Goal: Information Seeking & Learning: Find contact information

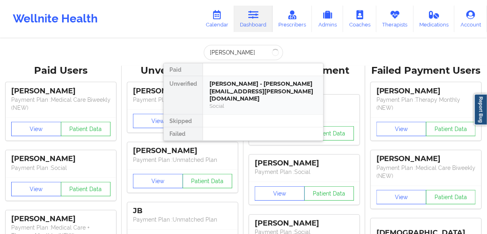
type input "[PERSON_NAME]"
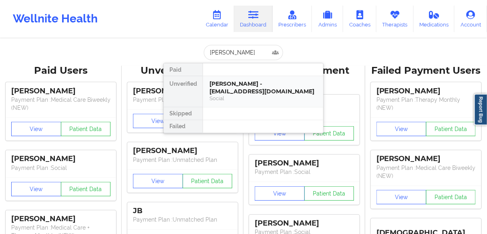
click at [269, 84] on div "[PERSON_NAME] - [EMAIL_ADDRESS][DOMAIN_NAME]" at bounding box center [263, 87] width 107 height 15
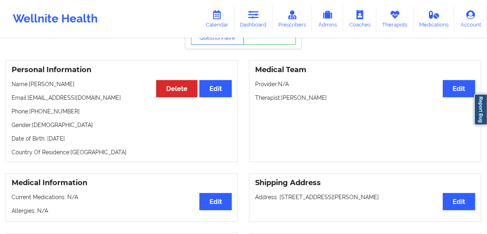
scroll to position [64, 0]
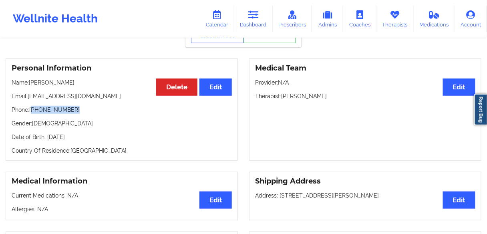
drag, startPoint x: 77, startPoint y: 111, endPoint x: 33, endPoint y: 109, distance: 43.3
click at [33, 109] on p "Phone: [PHONE_NUMBER]" at bounding box center [122, 110] width 220 height 8
copy p "[PHONE_NUMBER]"
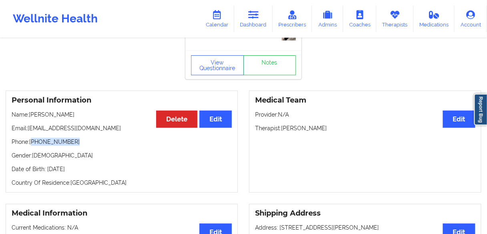
scroll to position [0, 0]
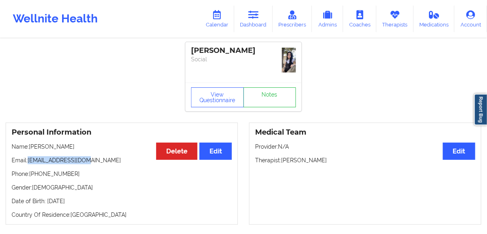
drag, startPoint x: 73, startPoint y: 162, endPoint x: 28, endPoint y: 161, distance: 45.3
click at [28, 161] on p "Email: [EMAIL_ADDRESS][DOMAIN_NAME]" at bounding box center [122, 160] width 220 height 8
copy p "[EMAIL_ADDRESS][DOMAIN_NAME]"
drag, startPoint x: 94, startPoint y: 185, endPoint x: 74, endPoint y: 179, distance: 21.0
click at [93, 184] on p "Gender: [DEMOGRAPHIC_DATA]" at bounding box center [122, 188] width 220 height 8
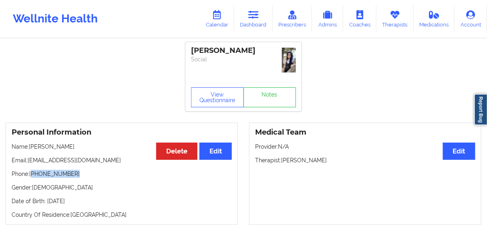
drag, startPoint x: 76, startPoint y: 172, endPoint x: 32, endPoint y: 172, distance: 43.7
click at [32, 172] on p "Phone: [PHONE_NUMBER]" at bounding box center [122, 174] width 220 height 8
copy p "[PHONE_NUMBER]"
drag, startPoint x: 89, startPoint y: 160, endPoint x: 28, endPoint y: 160, distance: 60.9
click at [28, 160] on p "Email: [EMAIL_ADDRESS][DOMAIN_NAME]" at bounding box center [122, 160] width 220 height 8
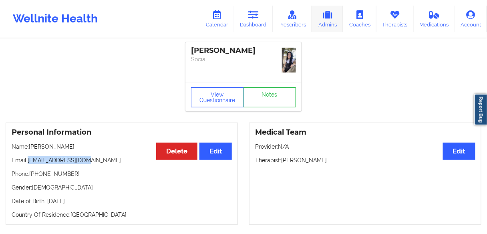
copy p "[EMAIL_ADDRESS][DOMAIN_NAME]"
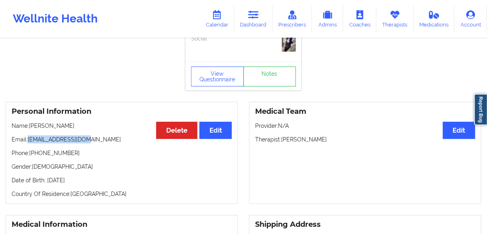
scroll to position [32, 0]
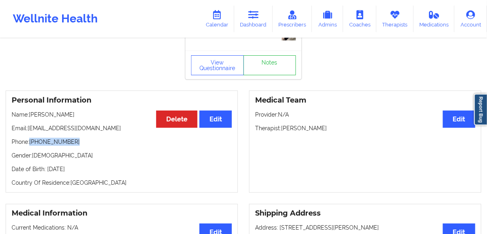
drag, startPoint x: 79, startPoint y: 140, endPoint x: 30, endPoint y: 141, distance: 48.5
click at [30, 141] on p "Phone: [PHONE_NUMBER]" at bounding box center [122, 142] width 220 height 8
copy p "[PHONE_NUMBER]"
click at [72, 150] on div "Personal Information Edit Delete Name: [PERSON_NAME] Email: [EMAIL_ADDRESS][DOM…" at bounding box center [122, 142] width 232 height 102
drag, startPoint x: 75, startPoint y: 142, endPoint x: 33, endPoint y: 140, distance: 42.1
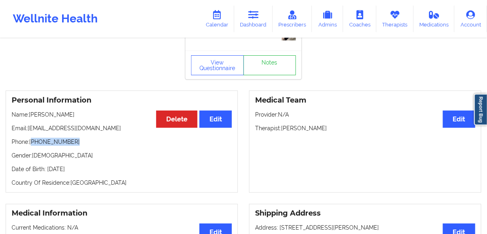
click at [33, 140] on p "Phone: [PHONE_NUMBER]" at bounding box center [122, 142] width 220 height 8
copy p "[PHONE_NUMBER]"
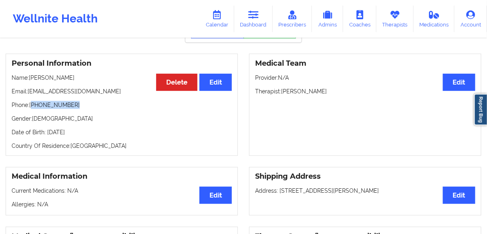
scroll to position [96, 0]
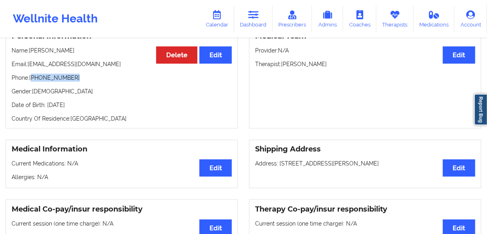
drag, startPoint x: 374, startPoint y: 162, endPoint x: 280, endPoint y: 162, distance: 94.2
click at [280, 162] on p "Address: [STREET_ADDRESS][PERSON_NAME]" at bounding box center [365, 164] width 220 height 8
copy p "[STREET_ADDRESS][PERSON_NAME]"
click at [256, 21] on link "Dashboard" at bounding box center [253, 19] width 38 height 26
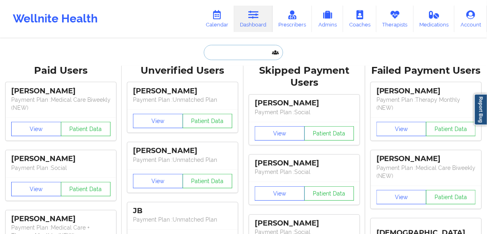
click at [221, 47] on input "text" at bounding box center [243, 52] width 79 height 15
paste input "[PERSON_NAME]"
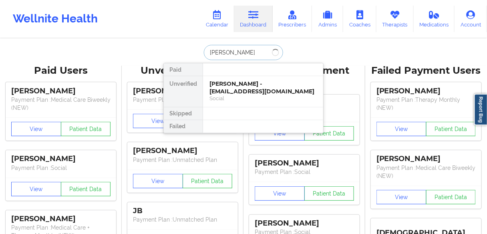
type input "[PERSON_NAME]"
click at [240, 86] on div "[PERSON_NAME] - [EMAIL_ADDRESS][DOMAIN_NAME]" at bounding box center [263, 87] width 107 height 15
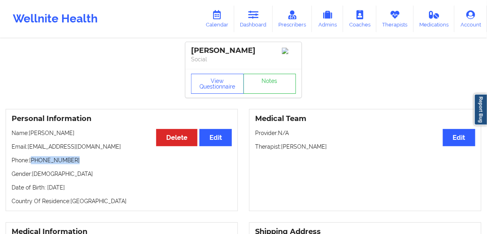
drag, startPoint x: 79, startPoint y: 160, endPoint x: 33, endPoint y: 162, distance: 46.2
click at [33, 162] on p "Phone: [PHONE_NUMBER]" at bounding box center [122, 160] width 220 height 8
copy p "[PHONE_NUMBER]"
drag, startPoint x: 149, startPoint y: 179, endPoint x: 133, endPoint y: 174, distance: 16.6
click at [149, 178] on p "Gender: [DEMOGRAPHIC_DATA]" at bounding box center [122, 174] width 220 height 8
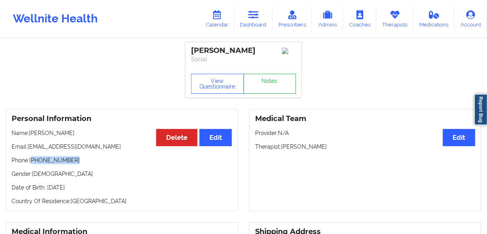
drag, startPoint x: 82, startPoint y: 160, endPoint x: 256, endPoint y: 82, distance: 191.3
click at [32, 161] on p "Phone: [PHONE_NUMBER]" at bounding box center [122, 160] width 220 height 8
copy p "[PHONE_NUMBER]"
drag, startPoint x: 106, startPoint y: 151, endPoint x: 29, endPoint y: 147, distance: 77.1
click at [29, 147] on p "Email: [EMAIL_ADDRESS][DOMAIN_NAME]" at bounding box center [122, 147] width 220 height 8
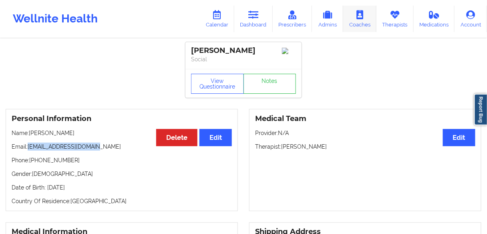
copy p "[EMAIL_ADDRESS][DOMAIN_NAME]"
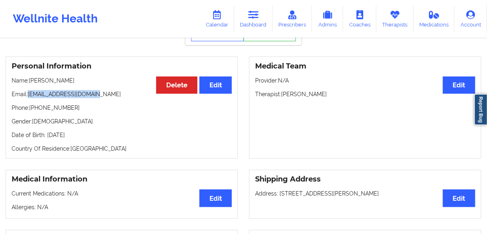
scroll to position [96, 0]
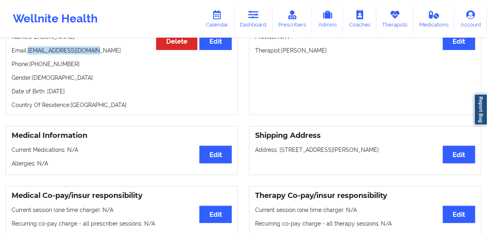
drag, startPoint x: 370, startPoint y: 152, endPoint x: 279, endPoint y: 152, distance: 91.0
click at [279, 152] on p "Address: [STREET_ADDRESS][PERSON_NAME]" at bounding box center [365, 150] width 220 height 8
click at [253, 14] on icon at bounding box center [253, 14] width 10 height 9
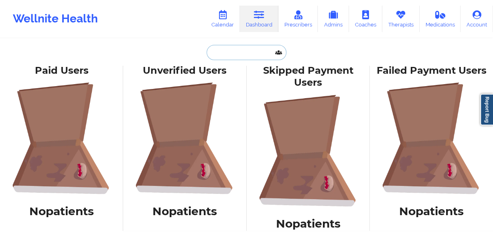
click at [240, 53] on input "text" at bounding box center [245, 52] width 79 height 15
paste input "[PERSON_NAME]"
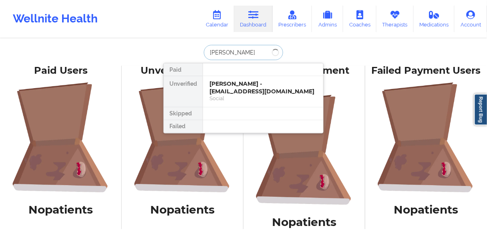
type input "[PERSON_NAME]"
click at [244, 87] on div "[PERSON_NAME] - [EMAIL_ADDRESS][DOMAIN_NAME]" at bounding box center [263, 87] width 107 height 15
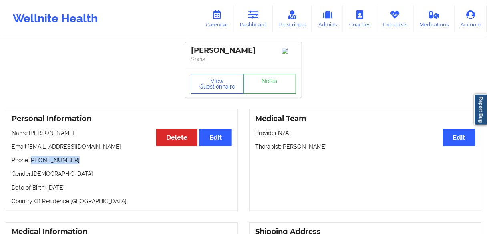
drag, startPoint x: 76, startPoint y: 162, endPoint x: 33, endPoint y: 161, distance: 43.3
click at [33, 161] on p "Phone: [PHONE_NUMBER]" at bounding box center [122, 160] width 220 height 8
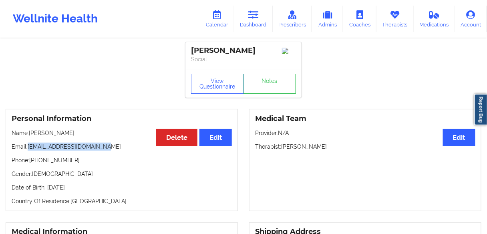
drag, startPoint x: 112, startPoint y: 149, endPoint x: 75, endPoint y: 126, distance: 43.7
click at [28, 148] on p "Email: [EMAIL_ADDRESS][DOMAIN_NAME]" at bounding box center [122, 147] width 220 height 8
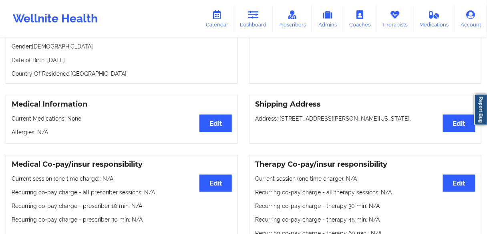
scroll to position [160, 0]
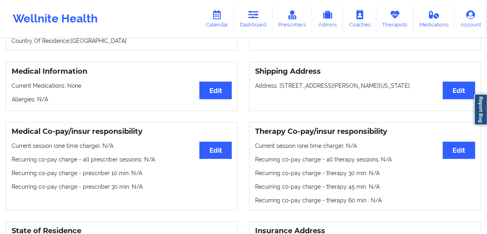
drag, startPoint x: 391, startPoint y: 90, endPoint x: 280, endPoint y: 91, distance: 111.0
click at [280, 90] on p "Address: [STREET_ADDRESS][PERSON_NAME][US_STATE]." at bounding box center [365, 86] width 220 height 8
click at [244, 16] on link "Dashboard" at bounding box center [253, 19] width 38 height 26
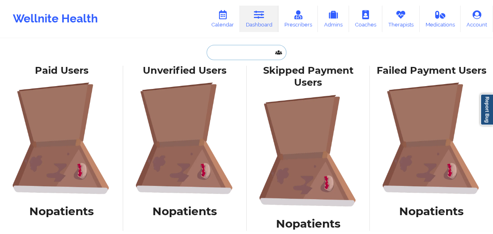
click at [242, 50] on input "text" at bounding box center [245, 52] width 79 height 15
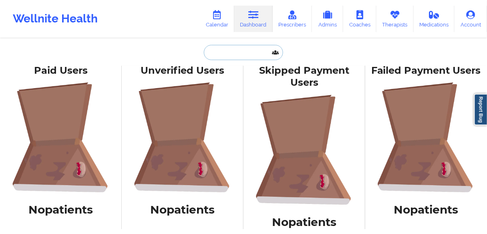
paste input "Abbigail"
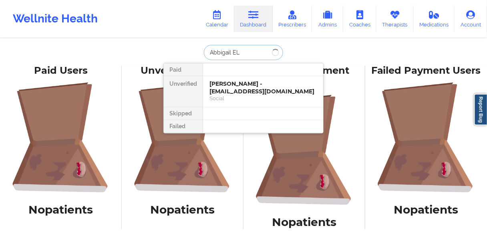
type input "[PERSON_NAME]"
click at [265, 85] on div "[PERSON_NAME] - [EMAIL_ADDRESS][DOMAIN_NAME]" at bounding box center [263, 87] width 107 height 15
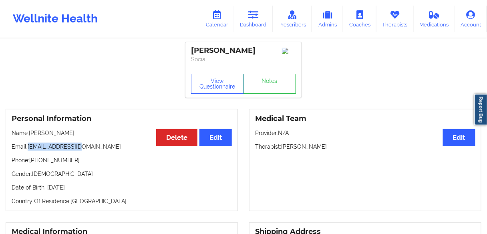
drag, startPoint x: 87, startPoint y: 149, endPoint x: 34, endPoint y: 149, distance: 52.5
click at [28, 149] on p "Email: [EMAIL_ADDRESS][DOMAIN_NAME]" at bounding box center [122, 147] width 220 height 8
drag, startPoint x: 87, startPoint y: 166, endPoint x: 32, endPoint y: 163, distance: 54.6
click at [32, 163] on p "Phone: [PHONE_NUMBER]" at bounding box center [122, 160] width 220 height 8
click at [74, 162] on p "Phone: [PHONE_NUMBER]" at bounding box center [122, 160] width 220 height 8
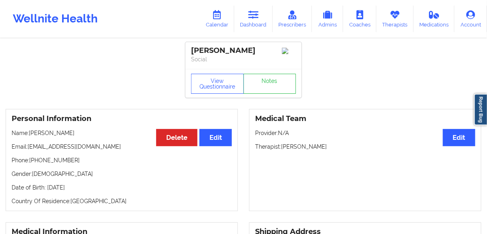
click at [43, 167] on div "Personal Information Edit Delete Name: [PERSON_NAME] Email: [EMAIL_ADDRESS][DOM…" at bounding box center [122, 160] width 232 height 102
drag, startPoint x: 74, startPoint y: 163, endPoint x: 32, endPoint y: 162, distance: 41.7
click at [32, 162] on p "Phone: [PHONE_NUMBER]" at bounding box center [122, 160] width 220 height 8
drag, startPoint x: 85, startPoint y: 149, endPoint x: 28, endPoint y: 148, distance: 56.9
click at [28, 148] on p "Email: [EMAIL_ADDRESS][DOMAIN_NAME]" at bounding box center [122, 147] width 220 height 8
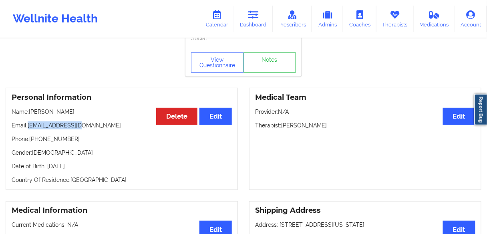
scroll to position [64, 0]
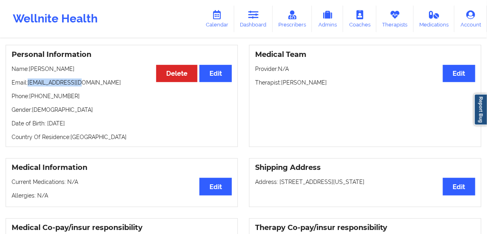
drag, startPoint x: 378, startPoint y: 185, endPoint x: 279, endPoint y: 185, distance: 98.6
click at [279, 185] on p "Address: [STREET_ADDRESS][US_STATE]" at bounding box center [365, 182] width 220 height 8
click at [256, 19] on icon at bounding box center [253, 14] width 10 height 9
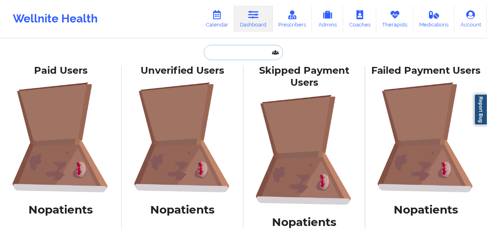
click at [231, 49] on input "text" at bounding box center [243, 52] width 79 height 15
paste input "[PERSON_NAME]"
type input "[PERSON_NAME]"
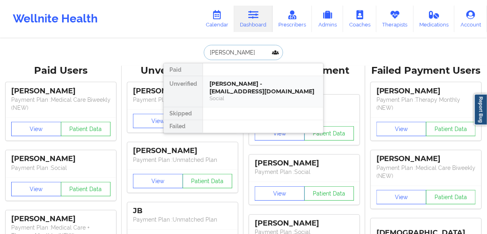
click at [226, 89] on div "[PERSON_NAME] - [EMAIL_ADDRESS][DOMAIN_NAME]" at bounding box center [263, 87] width 107 height 15
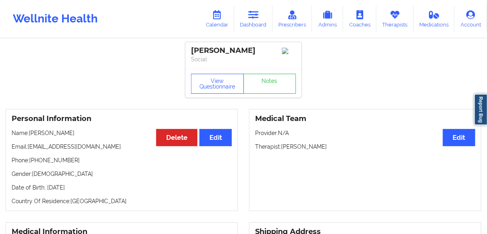
click at [53, 135] on p "Name: [PERSON_NAME]" at bounding box center [122, 133] width 220 height 8
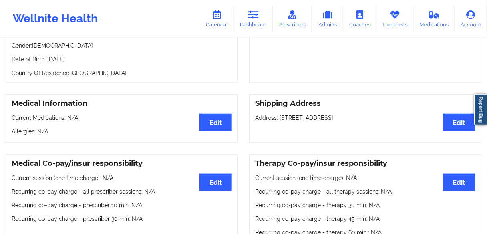
scroll to position [32, 0]
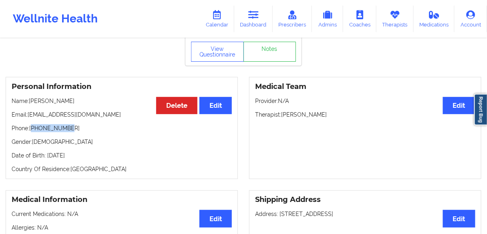
drag, startPoint x: 71, startPoint y: 129, endPoint x: 33, endPoint y: 128, distance: 37.7
click at [33, 128] on p "Phone: [PHONE_NUMBER]" at bounding box center [122, 128] width 220 height 8
click at [252, 22] on link "Dashboard" at bounding box center [253, 19] width 38 height 26
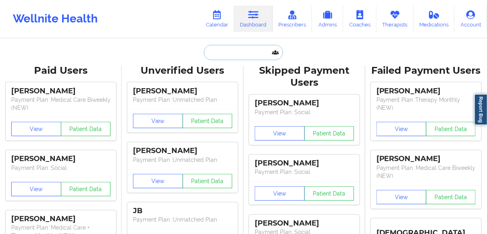
click at [225, 52] on input "text" at bounding box center [243, 52] width 79 height 15
paste input "[PERSON_NAME]"
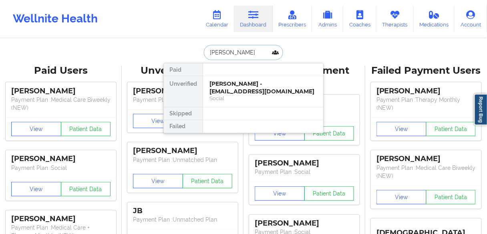
type input "[PERSON_NAME]"
click at [232, 86] on div "[PERSON_NAME] - [PERSON_NAME][EMAIL_ADDRESS][DOMAIN_NAME]" at bounding box center [263, 87] width 107 height 15
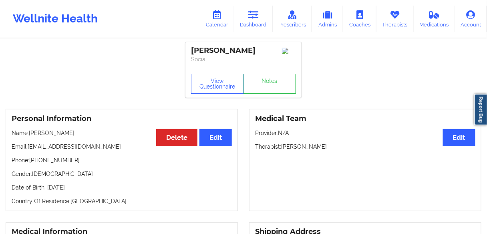
click at [71, 164] on p "Phone: [PHONE_NUMBER]" at bounding box center [122, 160] width 220 height 8
drag, startPoint x: 73, startPoint y: 135, endPoint x: 29, endPoint y: 134, distance: 44.5
click at [29, 134] on p "Name: [PERSON_NAME]" at bounding box center [122, 133] width 220 height 8
click at [67, 137] on p "Name: [PERSON_NAME]" at bounding box center [122, 133] width 220 height 8
drag, startPoint x: 72, startPoint y: 135, endPoint x: 31, endPoint y: 134, distance: 40.5
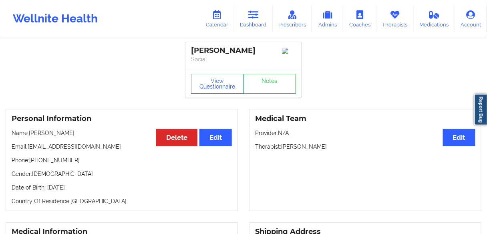
click at [31, 134] on p "Name: [PERSON_NAME]" at bounding box center [122, 133] width 220 height 8
click at [77, 174] on p "Gender: [DEMOGRAPHIC_DATA]" at bounding box center [122, 174] width 220 height 8
drag, startPoint x: 64, startPoint y: 137, endPoint x: 30, endPoint y: 135, distance: 34.1
click at [30, 135] on p "Name: [PERSON_NAME]" at bounding box center [122, 133] width 220 height 8
drag, startPoint x: 75, startPoint y: 161, endPoint x: 157, endPoint y: 95, distance: 104.6
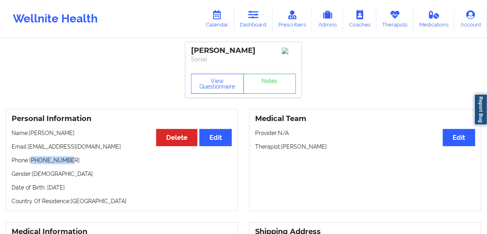
click at [32, 160] on p "Phone: [PHONE_NUMBER]" at bounding box center [122, 160] width 220 height 8
click at [213, 20] on link "Calendar" at bounding box center [217, 19] width 34 height 26
click at [253, 18] on icon at bounding box center [253, 14] width 10 height 9
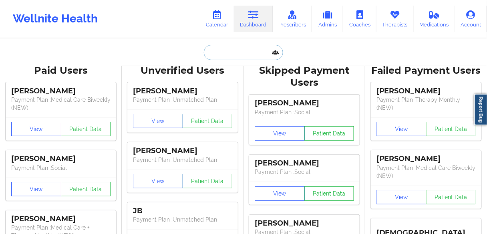
click at [228, 55] on input "text" at bounding box center [243, 52] width 79 height 15
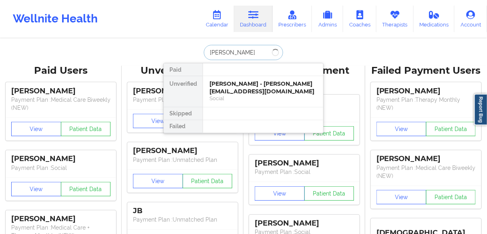
type input "[PERSON_NAME]"
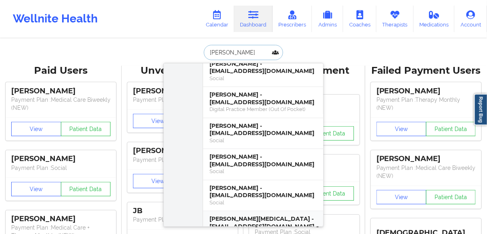
scroll to position [128, 0]
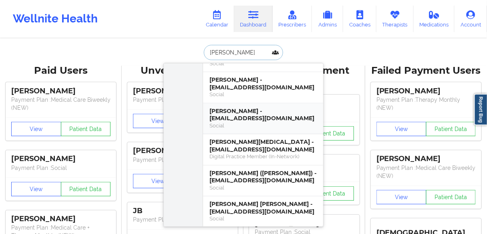
click at [229, 113] on div "[PERSON_NAME] - [EMAIL_ADDRESS][DOMAIN_NAME]" at bounding box center [263, 114] width 107 height 15
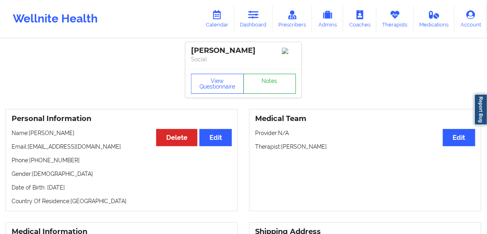
click at [266, 83] on link "Notes" at bounding box center [270, 84] width 53 height 20
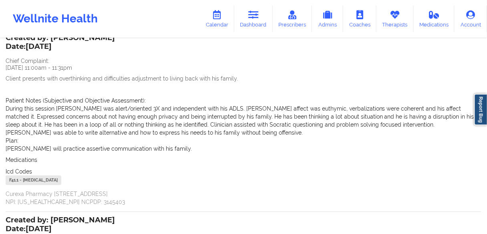
scroll to position [20, 0]
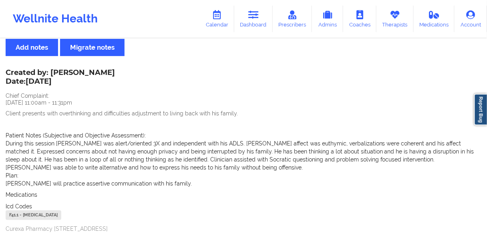
drag, startPoint x: 121, startPoint y: 72, endPoint x: 52, endPoint y: 71, distance: 68.5
click at [52, 71] on div "Created by: [PERSON_NAME] Date: [DATE] Chief Complaint: [DATE] 11:00am - 11:31p…" at bounding box center [244, 155] width 476 height 171
click at [52, 71] on div "Created by: [PERSON_NAME] Date: [DATE]" at bounding box center [60, 78] width 109 height 18
drag, startPoint x: 53, startPoint y: 71, endPoint x: 117, endPoint y: 72, distance: 63.7
click at [117, 72] on div "Created by: [PERSON_NAME] Date: [DATE] Chief Complaint: [DATE] 11:00am - 11:31p…" at bounding box center [244, 155] width 476 height 171
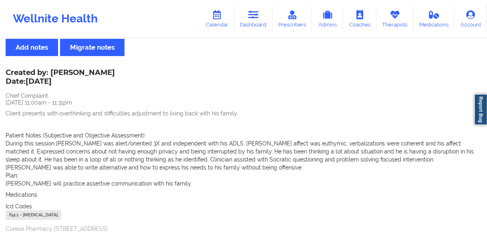
drag, startPoint x: 118, startPoint y: 77, endPoint x: 117, endPoint y: 73, distance: 4.5
click at [119, 77] on div "Created by: [PERSON_NAME] Date: [DATE] Chief Complaint: [DATE] 11:00am - 11:31p…" at bounding box center [244, 155] width 476 height 171
drag, startPoint x: 116, startPoint y: 71, endPoint x: 48, endPoint y: 76, distance: 67.5
click at [48, 76] on div "Created by: [PERSON_NAME] Date: [DATE] Chief Complaint: [DATE] 11:00am - 11:31p…" at bounding box center [244, 155] width 476 height 171
click at [49, 74] on div "Created by: [PERSON_NAME] Date: [DATE]" at bounding box center [60, 78] width 109 height 18
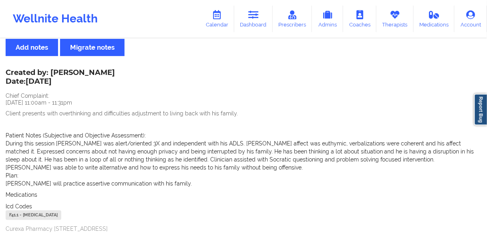
click at [64, 91] on div "Created by: [PERSON_NAME] Date: [DATE] Chief Complaint: [DATE] 11:00am - 11:31p…" at bounding box center [244, 155] width 476 height 171
drag, startPoint x: 52, startPoint y: 71, endPoint x: 115, endPoint y: 71, distance: 62.9
click at [115, 71] on div "Created by: [PERSON_NAME] Date: [DATE]" at bounding box center [60, 78] width 109 height 18
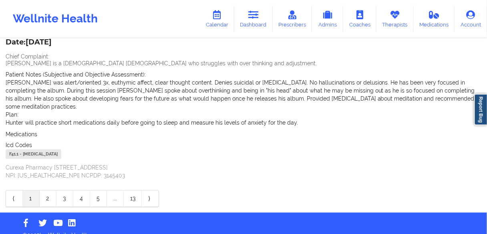
scroll to position [244, 0]
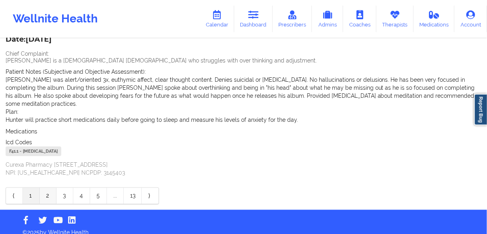
click at [48, 189] on link "2" at bounding box center [48, 196] width 17 height 16
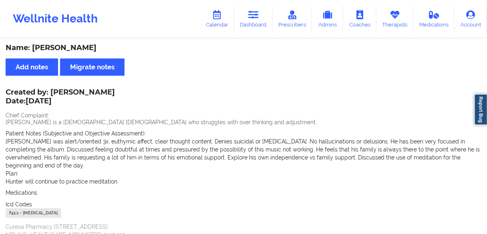
scroll to position [0, 0]
click at [258, 21] on link "Dashboard" at bounding box center [253, 19] width 38 height 26
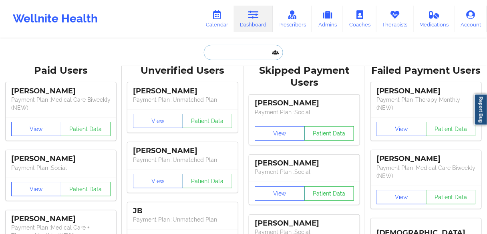
click at [235, 55] on input "text" at bounding box center [243, 52] width 79 height 15
paste input "[PERSON_NAME]"
type input "[PERSON_NAME]"
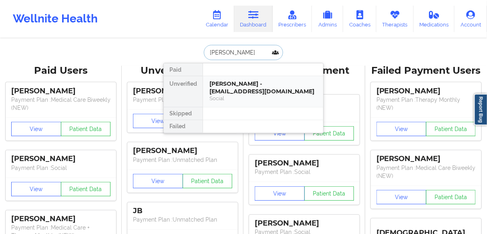
click at [242, 87] on div "[PERSON_NAME] - [EMAIL_ADDRESS][DOMAIN_NAME]" at bounding box center [263, 87] width 107 height 15
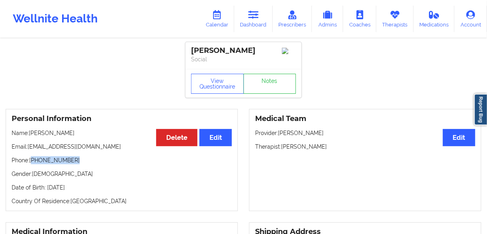
drag, startPoint x: 79, startPoint y: 160, endPoint x: 32, endPoint y: 162, distance: 46.5
click at [32, 162] on p "Phone: [PHONE_NUMBER]" at bounding box center [122, 160] width 220 height 8
click at [256, 24] on link "Dashboard" at bounding box center [253, 19] width 38 height 26
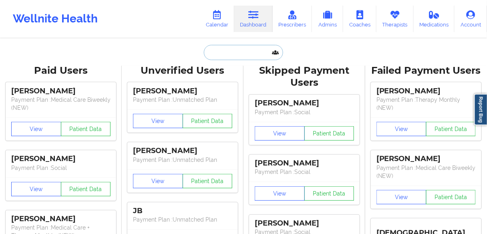
click at [238, 56] on input "text" at bounding box center [243, 52] width 79 height 15
paste input "[PERSON_NAME]"
type input "[PERSON_NAME]"
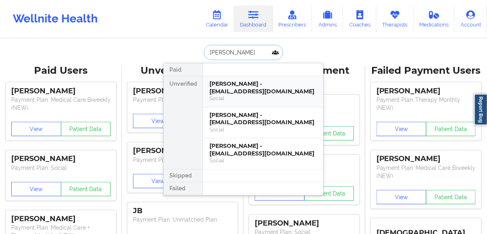
click at [228, 87] on div "[PERSON_NAME] - [EMAIL_ADDRESS][DOMAIN_NAME]" at bounding box center [263, 87] width 107 height 15
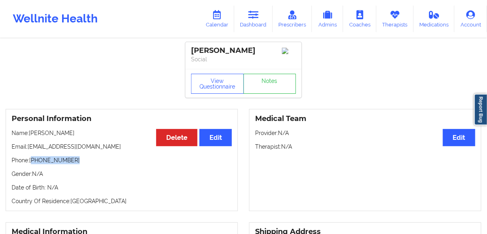
drag, startPoint x: 72, startPoint y: 163, endPoint x: 32, endPoint y: 165, distance: 39.7
click at [32, 164] on p "Phone: [PHONE_NUMBER]" at bounding box center [122, 160] width 220 height 8
click at [246, 20] on link "Dashboard" at bounding box center [253, 19] width 38 height 26
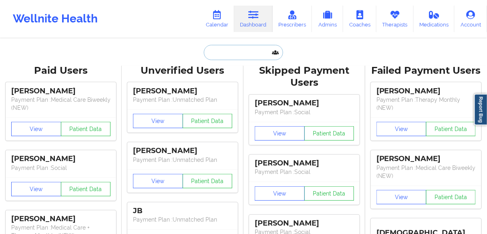
click at [228, 54] on input "text" at bounding box center [243, 52] width 79 height 15
paste input "[PERSON_NAME]"
type input "[PERSON_NAME]"
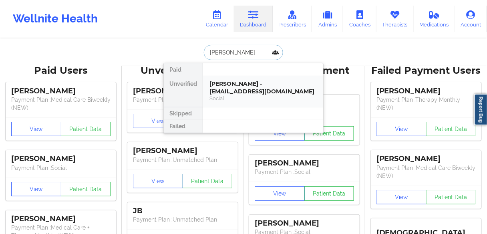
click at [233, 95] on div "Social" at bounding box center [263, 98] width 107 height 7
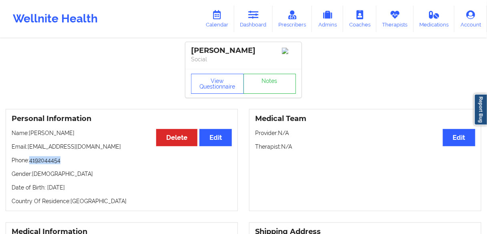
drag, startPoint x: 67, startPoint y: 164, endPoint x: 38, endPoint y: 156, distance: 30.3
click at [30, 162] on p "Phone: [PHONE_NUMBER]" at bounding box center [122, 160] width 220 height 8
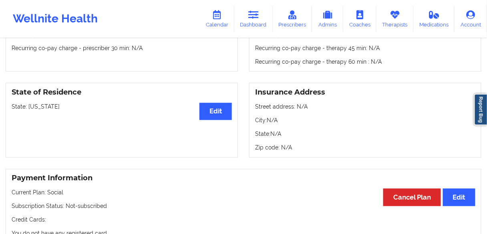
scroll to position [289, 0]
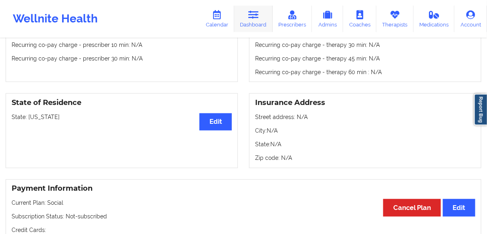
click at [256, 24] on link "Dashboard" at bounding box center [253, 19] width 38 height 26
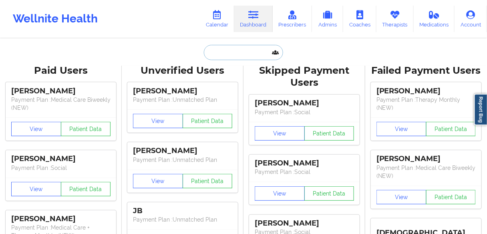
click at [225, 54] on input "text" at bounding box center [243, 52] width 79 height 15
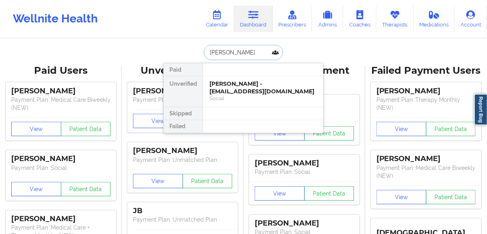
type input "[PERSON_NAME]"
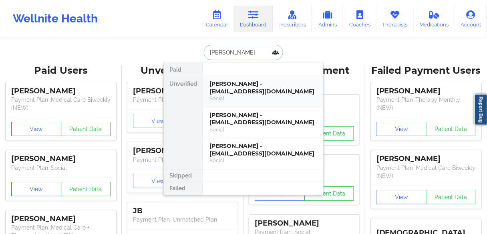
click at [236, 88] on div "[PERSON_NAME] - [EMAIL_ADDRESS][DOMAIN_NAME]" at bounding box center [263, 87] width 107 height 15
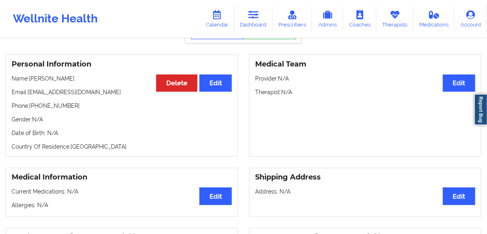
scroll to position [52, 0]
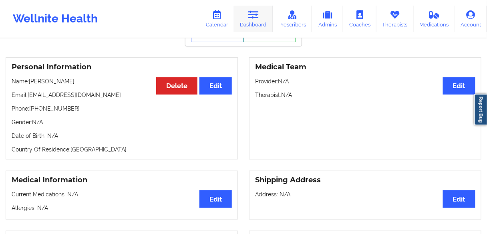
click at [252, 23] on link "Dashboard" at bounding box center [253, 19] width 38 height 26
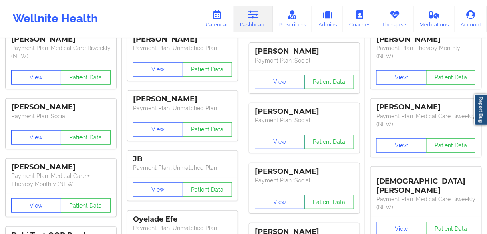
click at [256, 22] on link "Dashboard" at bounding box center [253, 19] width 38 height 26
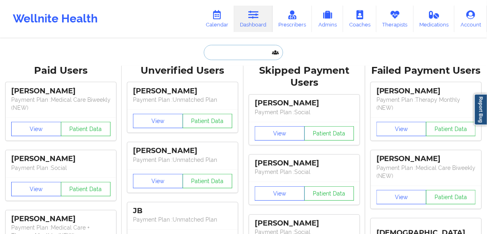
click at [238, 50] on input "text" at bounding box center [243, 52] width 79 height 15
click at [235, 59] on input "text" at bounding box center [243, 52] width 79 height 15
paste input "[PERSON_NAME]"
type input "[PERSON_NAME]"
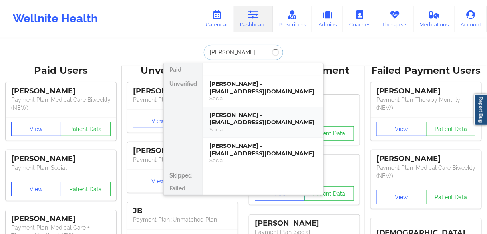
click at [228, 122] on div "[PERSON_NAME] - [EMAIL_ADDRESS][DOMAIN_NAME]" at bounding box center [263, 118] width 107 height 15
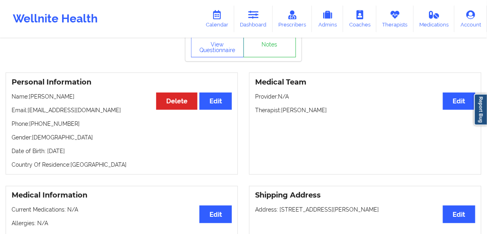
scroll to position [32, 0]
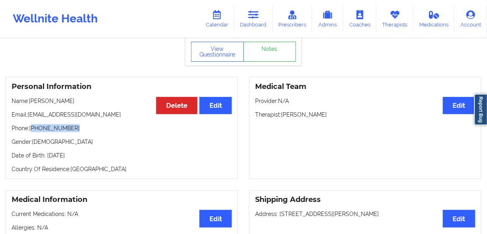
drag, startPoint x: 75, startPoint y: 129, endPoint x: 33, endPoint y: 131, distance: 42.1
click at [33, 131] on p "Phone: [PHONE_NUMBER]" at bounding box center [122, 128] width 220 height 8
click at [71, 135] on div "Personal Information Edit Delete Name: [PERSON_NAME] Email: [EMAIL_ADDRESS][DOM…" at bounding box center [122, 128] width 232 height 102
drag, startPoint x: 75, startPoint y: 127, endPoint x: 122, endPoint y: 99, distance: 54.8
click at [33, 129] on p "Phone: [PHONE_NUMBER]" at bounding box center [122, 128] width 220 height 8
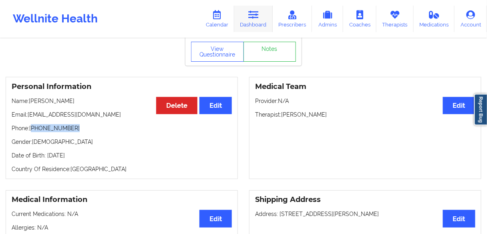
click at [250, 20] on link "Dashboard" at bounding box center [253, 19] width 38 height 26
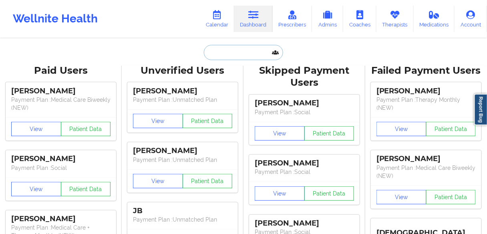
click at [223, 52] on input "text" at bounding box center [243, 52] width 79 height 15
paste input "[PERSON_NAME]"
type input "[PERSON_NAME]"
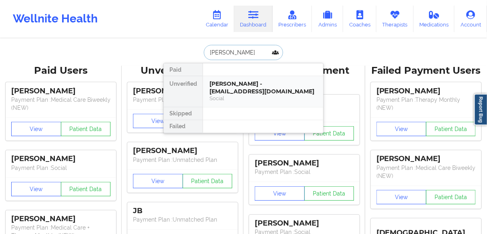
click at [221, 88] on div "[PERSON_NAME] - [EMAIL_ADDRESS][DOMAIN_NAME]" at bounding box center [263, 87] width 107 height 15
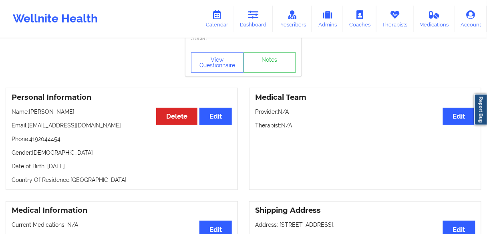
scroll to position [32, 0]
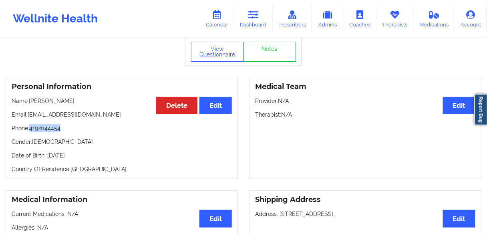
drag, startPoint x: 61, startPoint y: 129, endPoint x: 31, endPoint y: 129, distance: 30.1
click at [31, 129] on p "Phone: [PHONE_NUMBER]" at bounding box center [122, 128] width 220 height 8
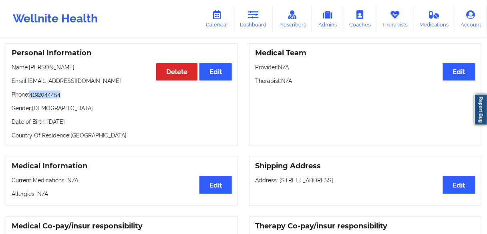
scroll to position [20, 0]
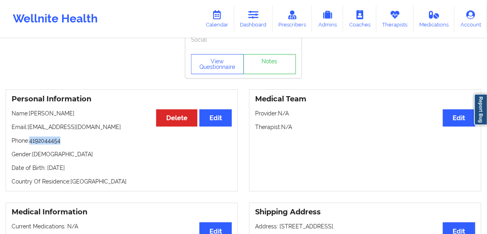
drag, startPoint x: 100, startPoint y: 170, endPoint x: 46, endPoint y: 169, distance: 53.7
click at [46, 169] on p "Date of Birth: [DEMOGRAPHIC_DATA]" at bounding box center [122, 168] width 220 height 8
drag, startPoint x: 72, startPoint y: 115, endPoint x: 30, endPoint y: 116, distance: 41.3
click at [30, 116] on p "Name: [PERSON_NAME]" at bounding box center [122, 113] width 220 height 8
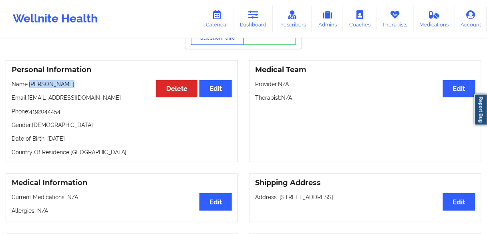
scroll to position [32, 0]
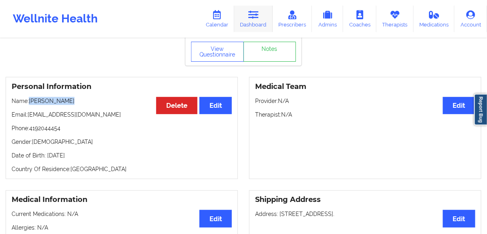
click at [256, 23] on link "Dashboard" at bounding box center [253, 19] width 38 height 26
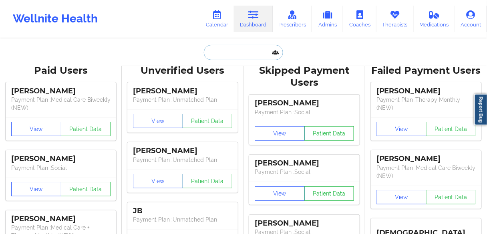
click at [231, 52] on input "text" at bounding box center [243, 52] width 79 height 15
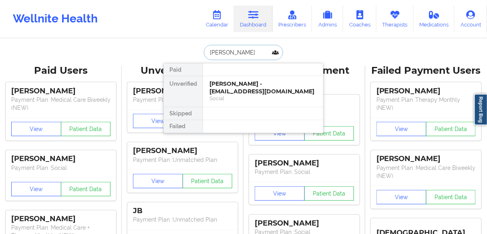
type input "[PERSON_NAME]"
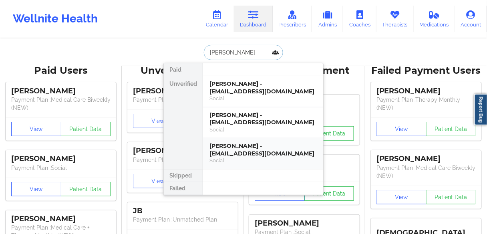
click at [236, 153] on div "[PERSON_NAME] - [EMAIL_ADDRESS][DOMAIN_NAME]" at bounding box center [263, 149] width 107 height 15
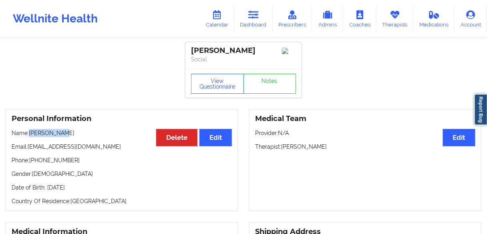
drag, startPoint x: 67, startPoint y: 136, endPoint x: 30, endPoint y: 135, distance: 37.3
click at [30, 135] on p "Name: [PERSON_NAME]" at bounding box center [122, 133] width 220 height 8
click at [91, 151] on p "Email: [EMAIL_ADDRESS][DOMAIN_NAME]" at bounding box center [122, 147] width 220 height 8
drag, startPoint x: 112, startPoint y: 148, endPoint x: 28, endPoint y: 149, distance: 84.2
click at [28, 149] on p "Email: [EMAIL_ADDRESS][DOMAIN_NAME]" at bounding box center [122, 147] width 220 height 8
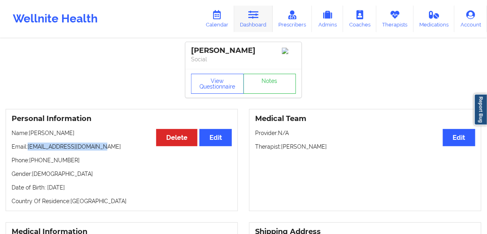
click at [255, 20] on link "Dashboard" at bounding box center [253, 19] width 38 height 26
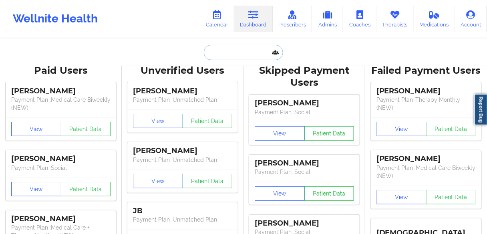
click at [242, 56] on input "text" at bounding box center [243, 52] width 79 height 15
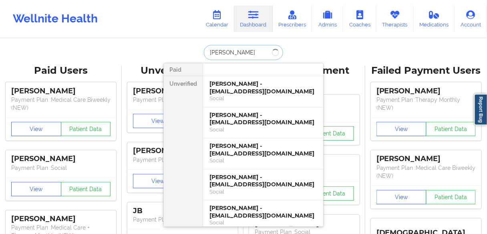
type input "[PERSON_NAME]"
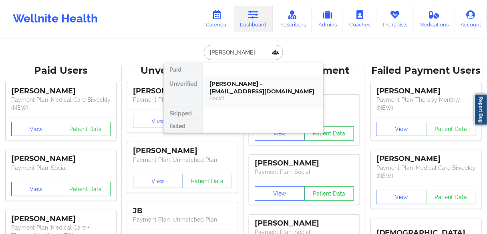
click at [236, 85] on div "[PERSON_NAME] - [EMAIL_ADDRESS][DOMAIN_NAME]" at bounding box center [263, 87] width 107 height 15
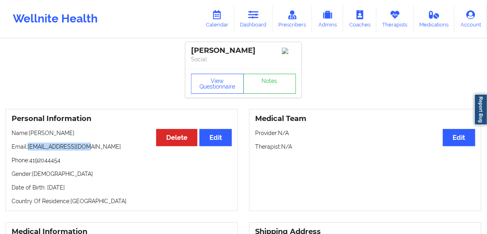
drag, startPoint x: 101, startPoint y: 148, endPoint x: 28, endPoint y: 149, distance: 72.9
click at [28, 149] on p "Email: [EMAIL_ADDRESS][DOMAIN_NAME]" at bounding box center [122, 147] width 220 height 8
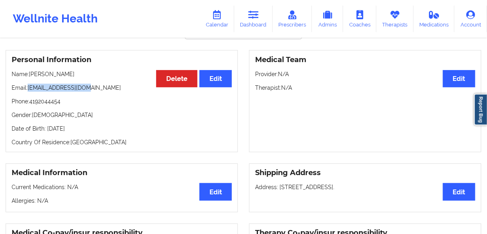
scroll to position [32, 0]
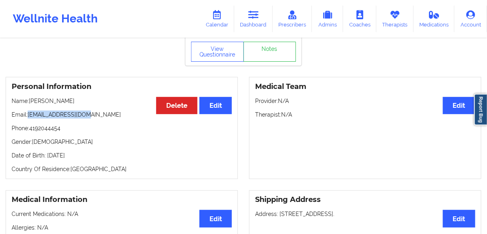
drag, startPoint x: 252, startPoint y: 15, endPoint x: 245, endPoint y: 32, distance: 19.1
click at [252, 15] on icon at bounding box center [253, 14] width 10 height 9
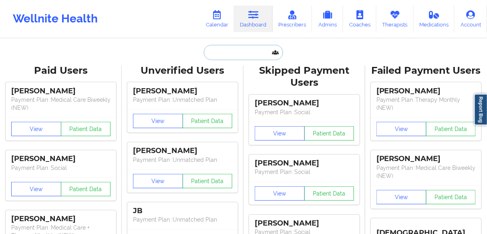
click at [245, 54] on input "text" at bounding box center [243, 52] width 79 height 15
paste input "[PERSON_NAME]"
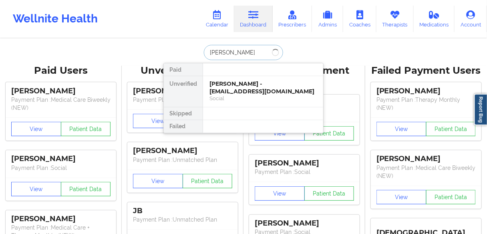
click at [238, 50] on input "[PERSON_NAME]" at bounding box center [243, 52] width 79 height 15
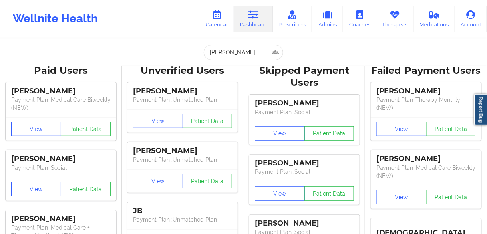
click at [266, 20] on link "Dashboard" at bounding box center [253, 19] width 38 height 26
click at [253, 23] on link "Dashboard" at bounding box center [253, 19] width 38 height 26
click at [255, 21] on link "Dashboard" at bounding box center [253, 19] width 38 height 26
click at [252, 56] on input "[PERSON_NAME]" at bounding box center [243, 52] width 79 height 15
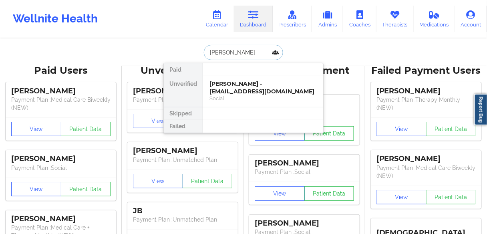
drag, startPoint x: 252, startPoint y: 51, endPoint x: 191, endPoint y: 52, distance: 61.7
click at [191, 52] on div "[PERSON_NAME] Paid Unverified [PERSON_NAME] - [EMAIL_ADDRESS][DOMAIN_NAME] Soci…" at bounding box center [244, 52] width 160 height 15
paste input "[PERSON_NAME]"
type input "[PERSON_NAME]"
click at [226, 90] on div "[PERSON_NAME] - [EMAIL_ADDRESS][DOMAIN_NAME]" at bounding box center [263, 87] width 107 height 15
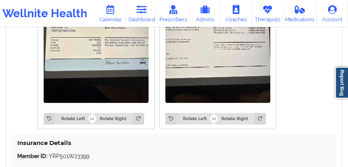
scroll to position [669, 0]
